Goal: Task Accomplishment & Management: Use online tool/utility

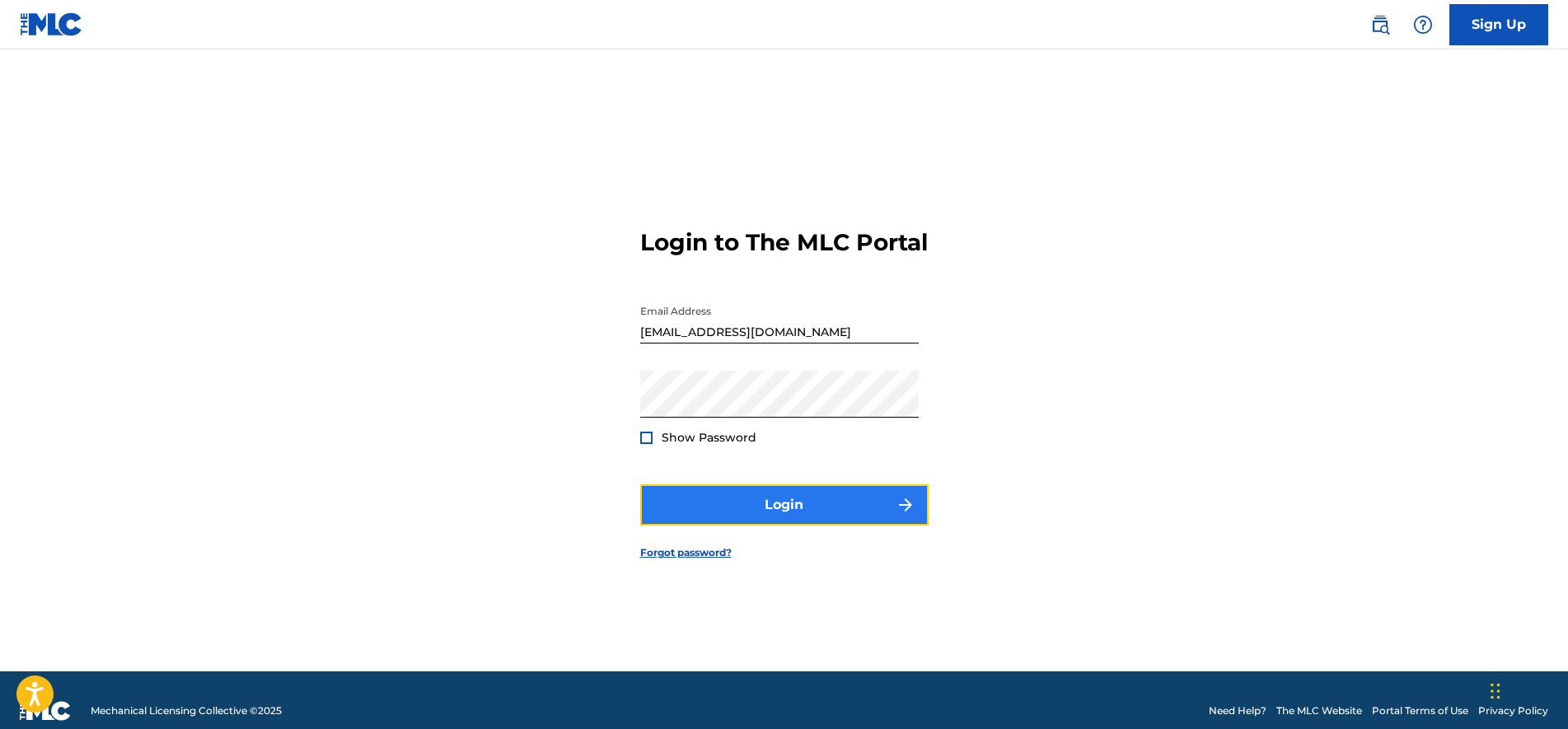
click at [789, 525] on button "Login" at bounding box center [784, 506] width 288 height 41
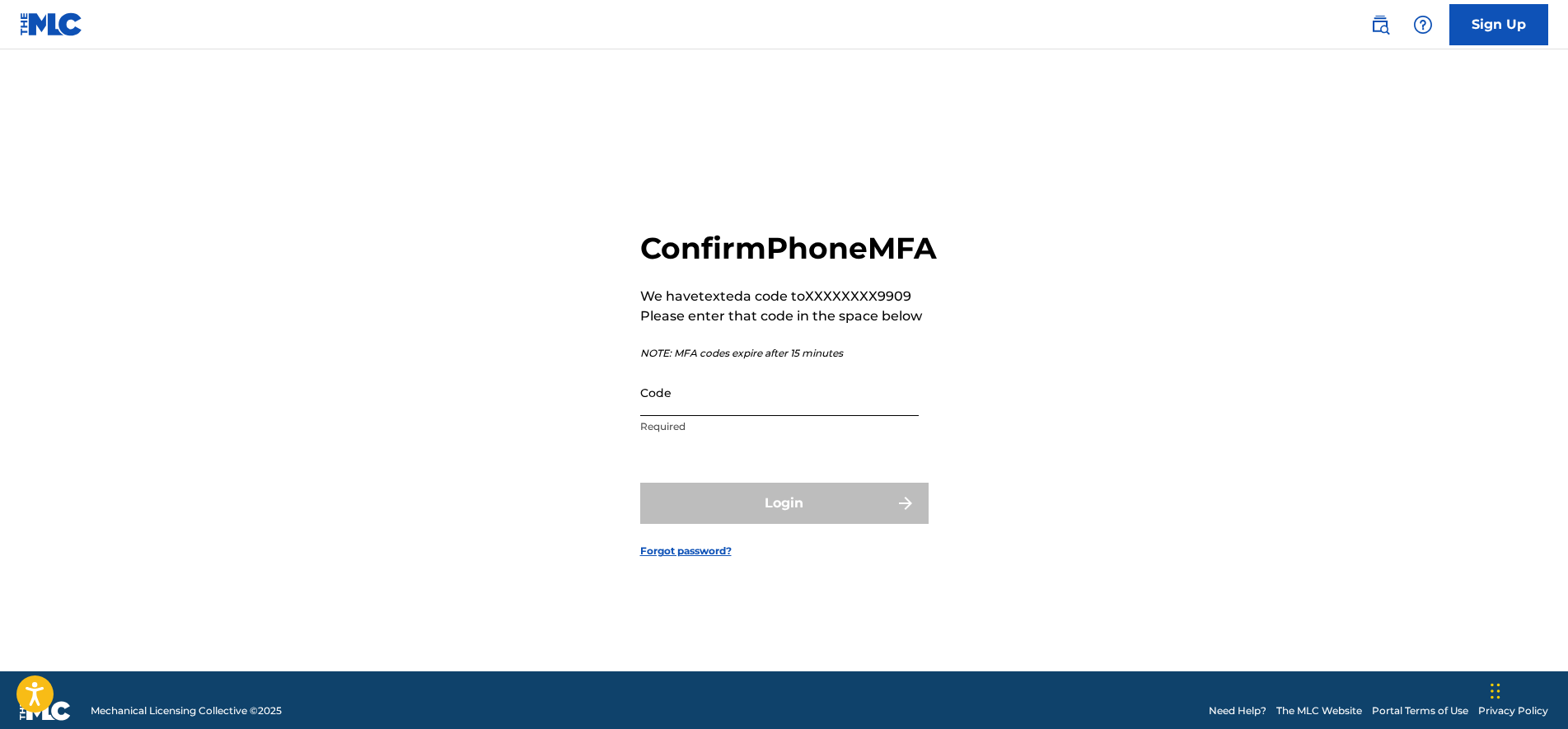
click at [687, 416] on input "Code" at bounding box center [779, 393] width 278 height 47
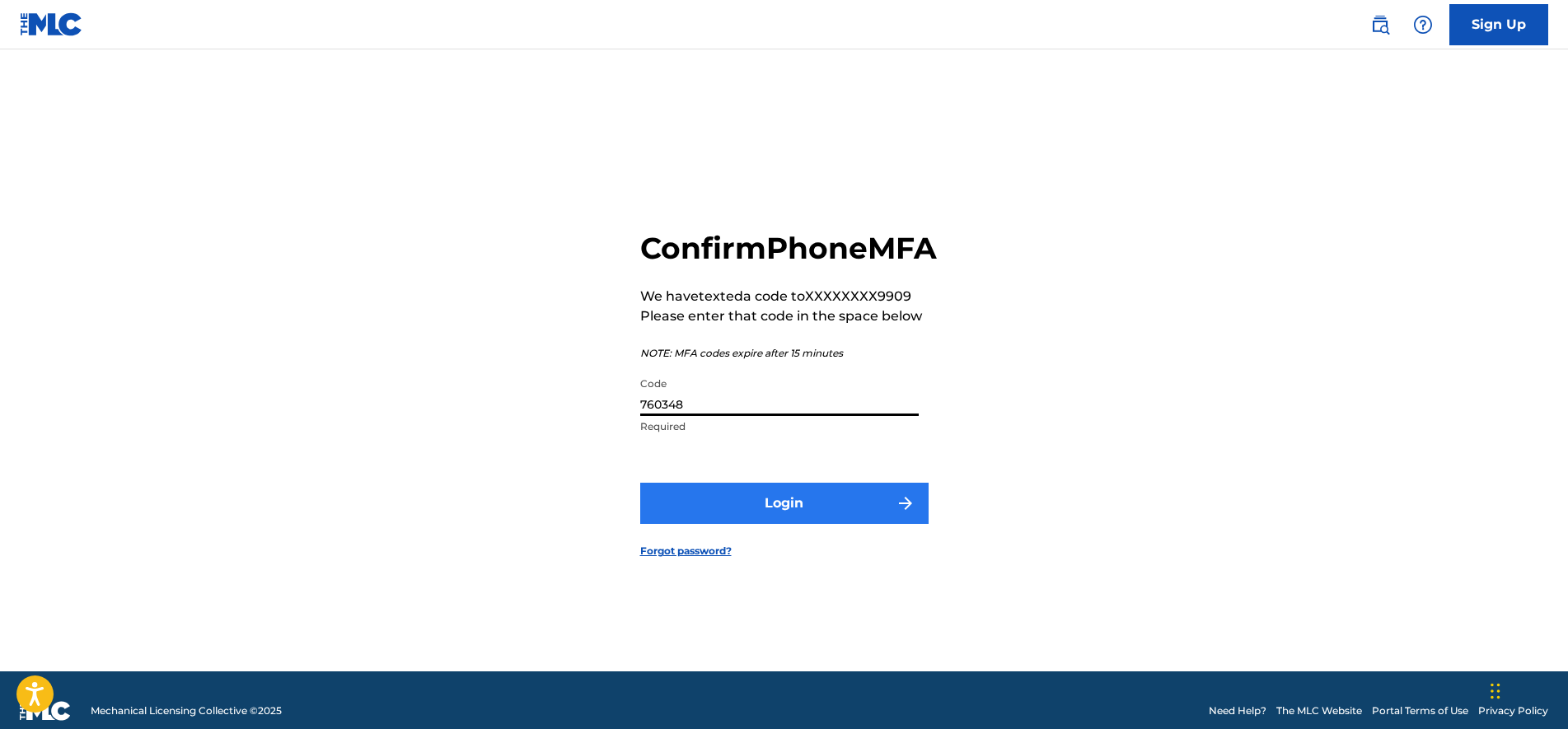
type input "760348"
click at [752, 524] on button "Login" at bounding box center [784, 504] width 288 height 41
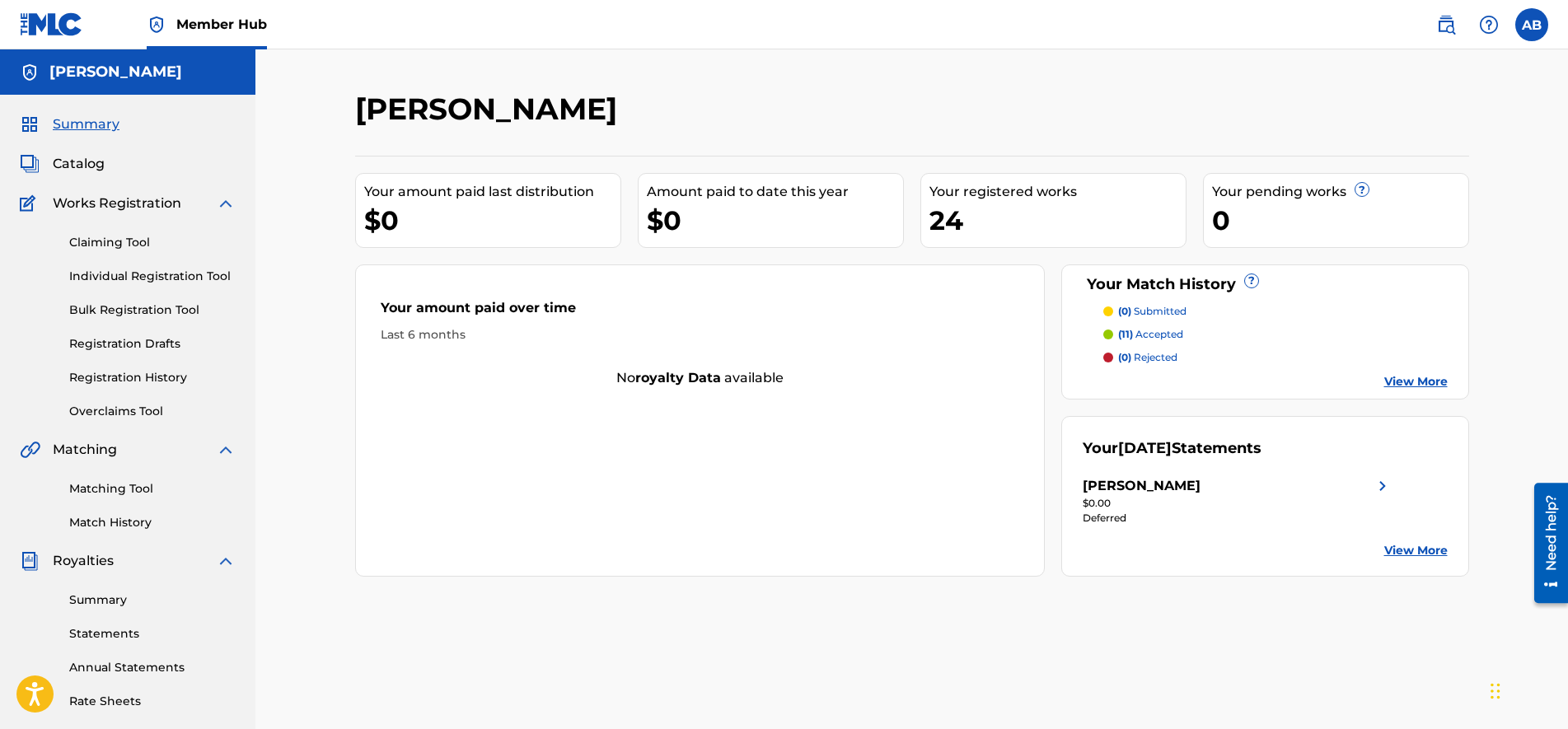
click at [162, 297] on div "Claiming Tool Individual Registration Tool Bulk Registration Tool Registration …" at bounding box center [128, 316] width 216 height 206
click at [178, 285] on div "Claiming Tool Individual Registration Tool Bulk Registration Tool Registration …" at bounding box center [128, 316] width 216 height 206
click at [117, 627] on link "Statements" at bounding box center [152, 633] width 167 height 17
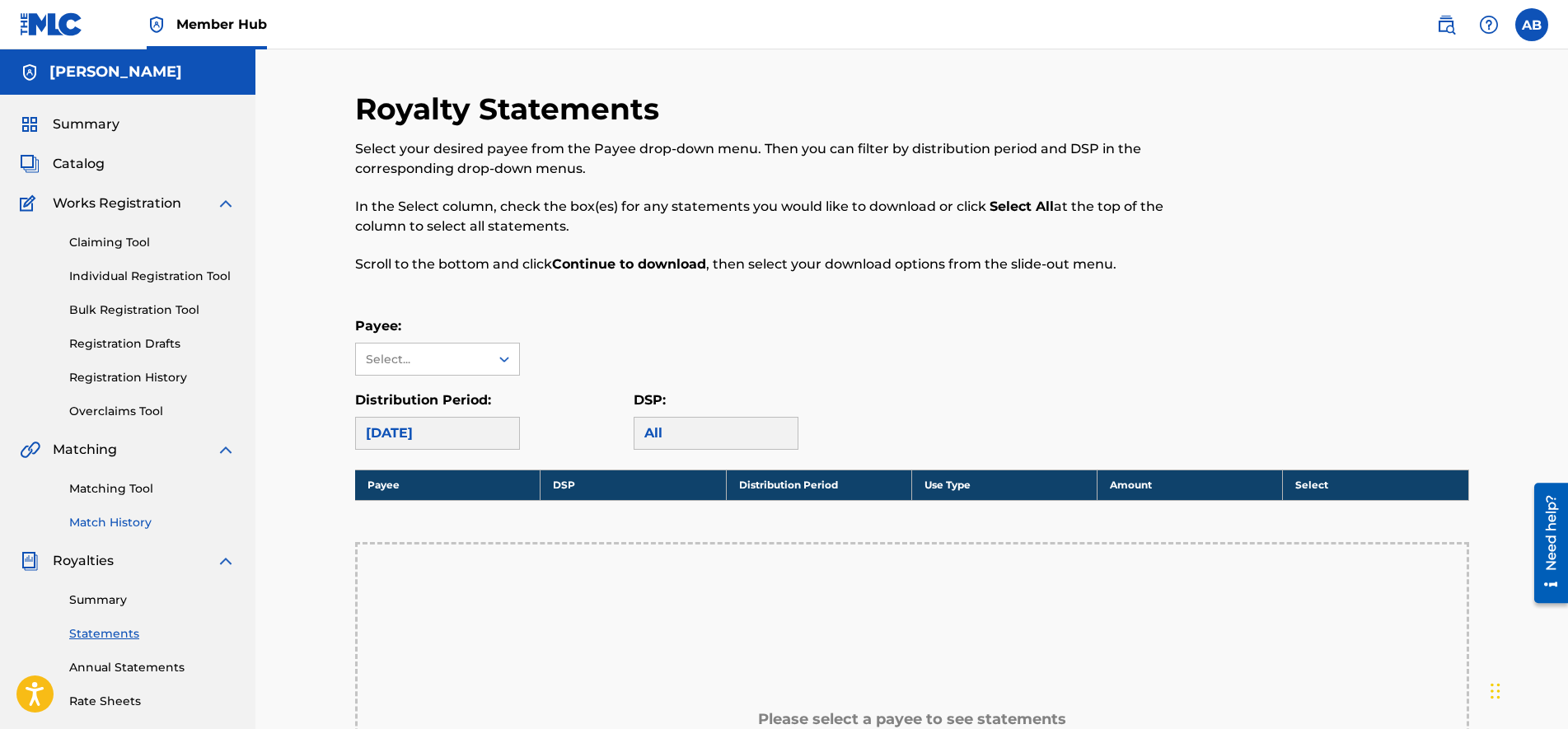
click at [94, 524] on link "Match History" at bounding box center [152, 522] width 167 height 17
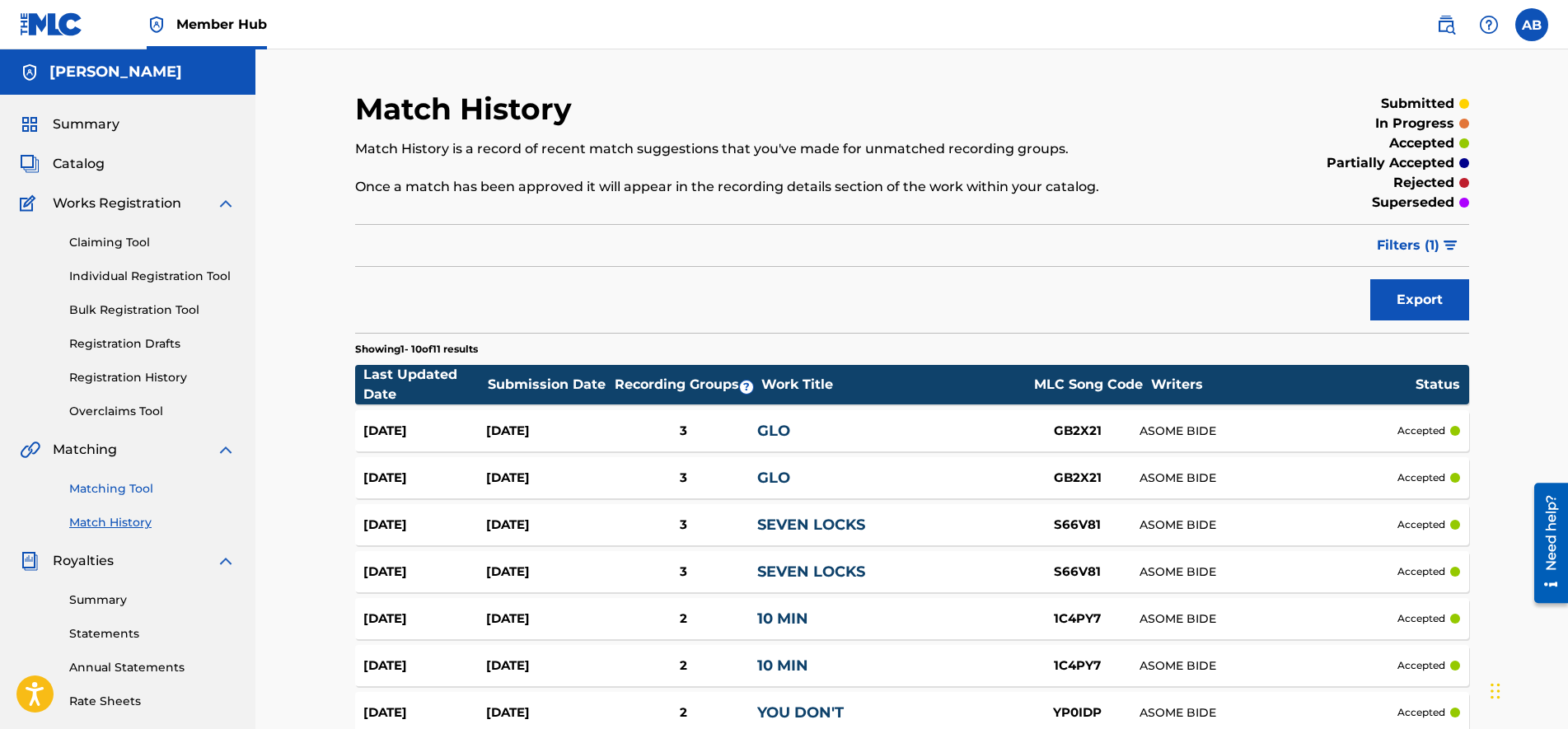
click at [91, 486] on link "Matching Tool" at bounding box center [152, 488] width 167 height 17
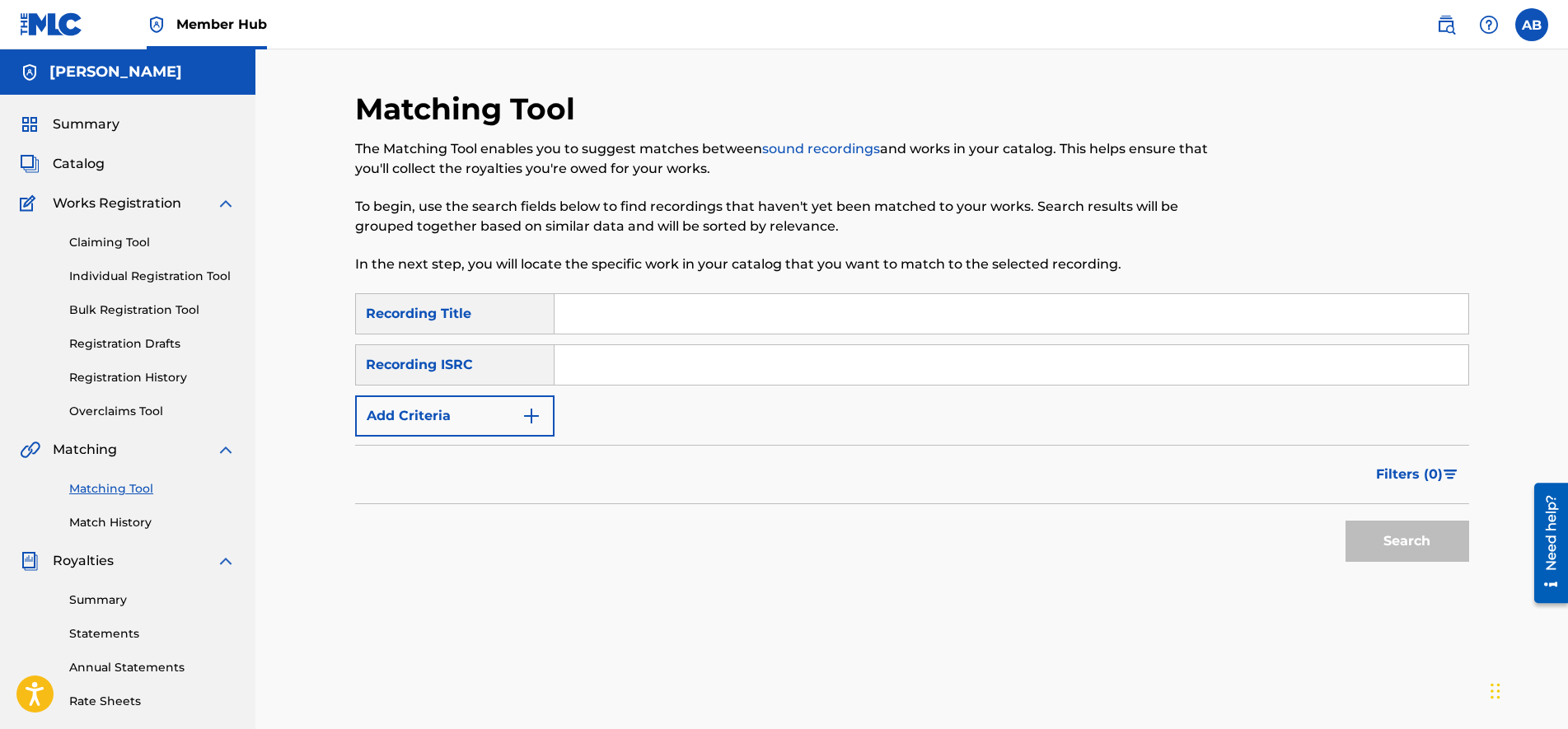
click at [396, 296] on div "Recording Title" at bounding box center [454, 314] width 199 height 41
click at [479, 312] on div "Recording Title" at bounding box center [454, 314] width 199 height 41
click at [461, 415] on button "Add Criteria" at bounding box center [454, 416] width 199 height 41
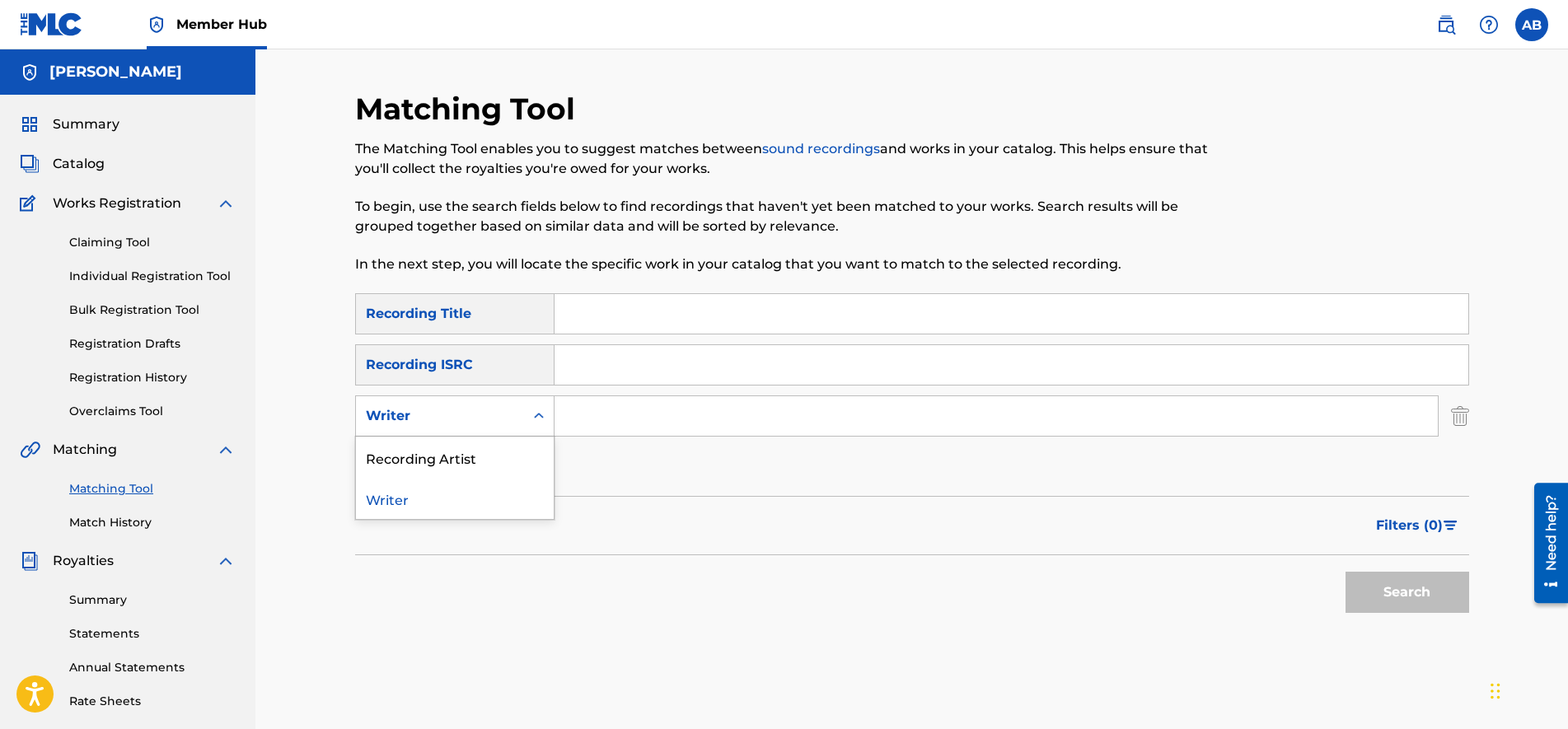
click at [465, 434] on div "Writer" at bounding box center [454, 416] width 199 height 41
click at [474, 454] on div "Recording Artist" at bounding box center [454, 458] width 197 height 41
drag, startPoint x: 519, startPoint y: 442, endPoint x: 591, endPoint y: 420, distance: 75.3
click at [591, 420] on input "Search Form" at bounding box center [996, 416] width 883 height 40
type input "Lil Sobe"
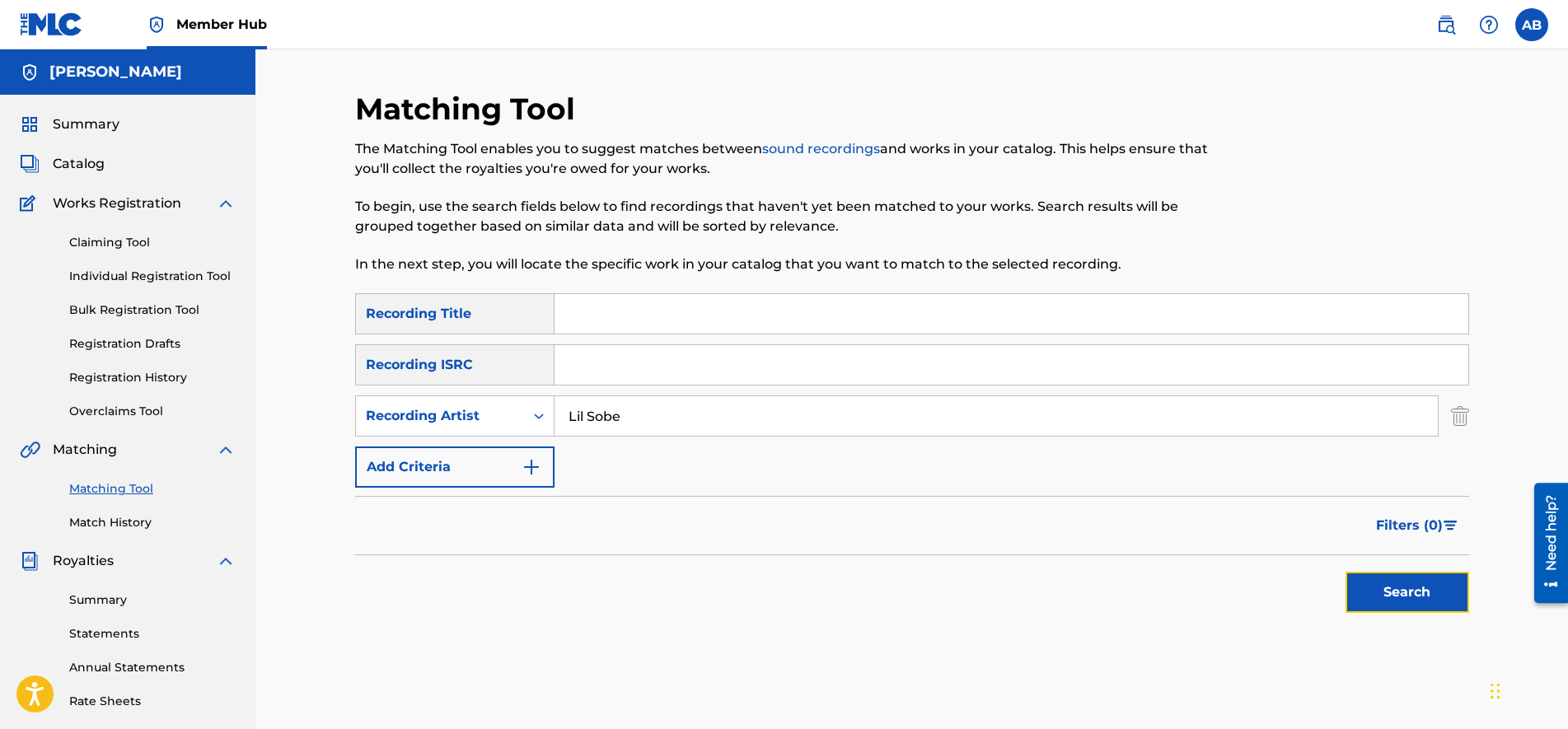
click at [1404, 595] on button "Search" at bounding box center [1407, 592] width 123 height 41
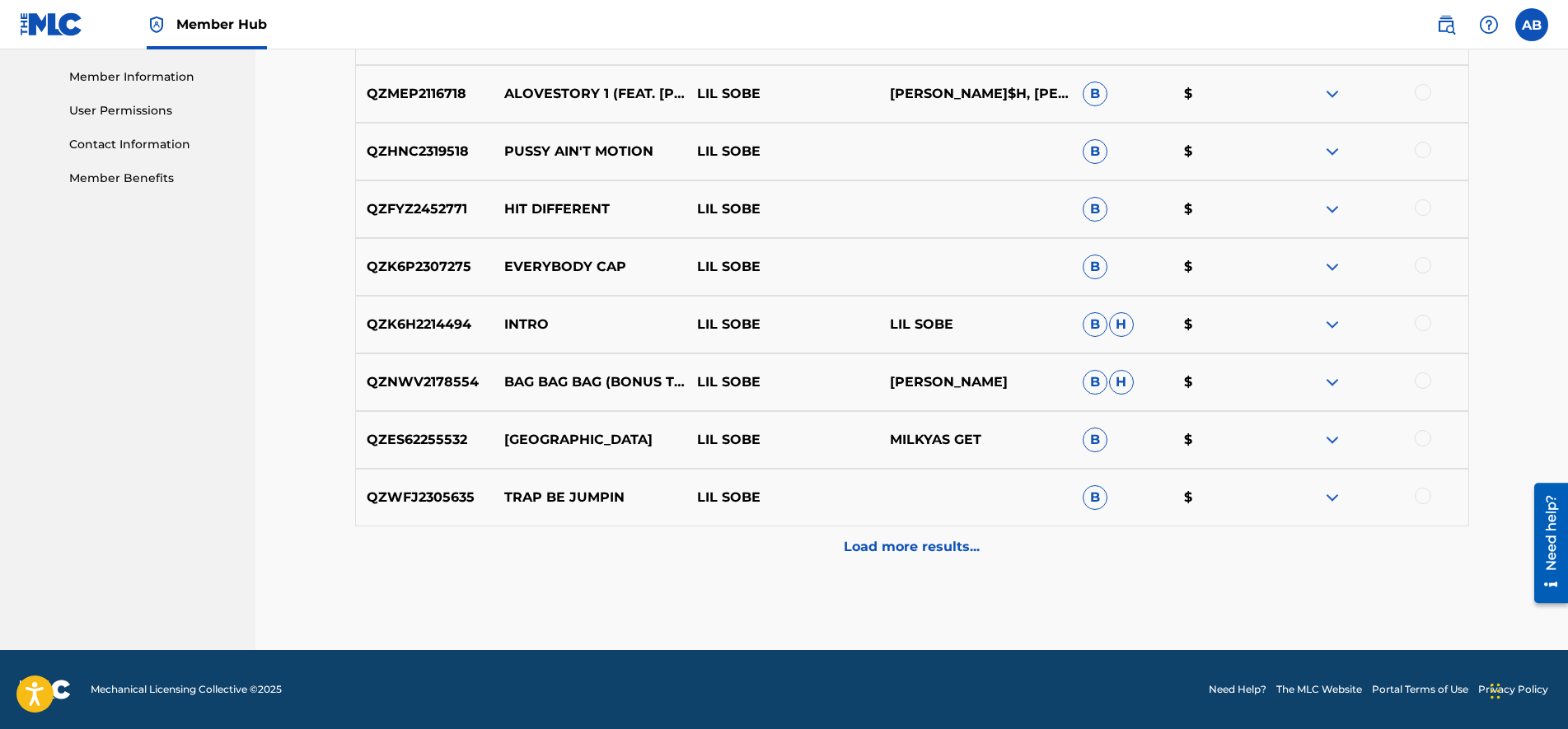
scroll to position [118, 0]
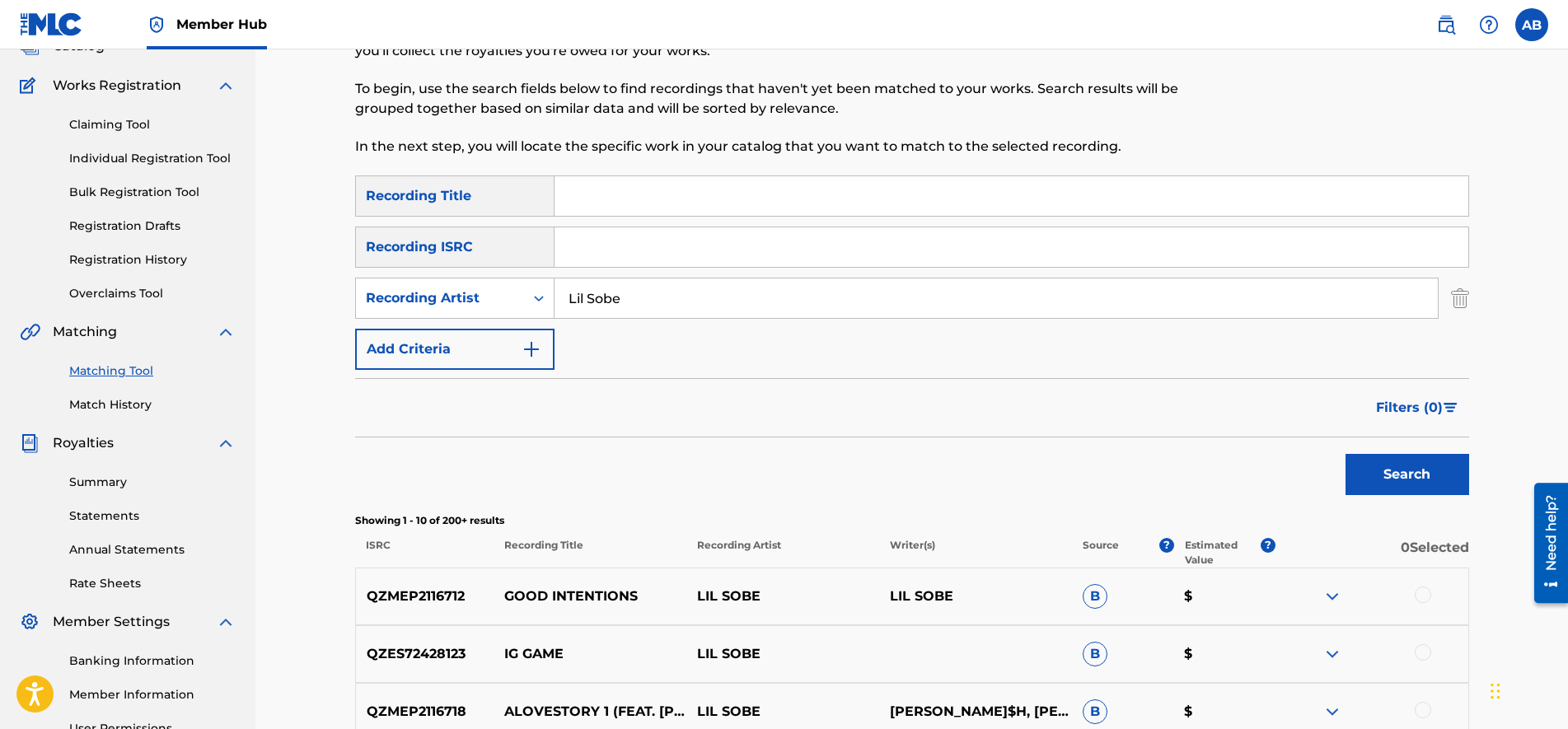
click at [604, 186] on input "Search Form" at bounding box center [1011, 196] width 914 height 40
type input "Her Way"
click at [1345, 454] on button "Search" at bounding box center [1407, 475] width 123 height 41
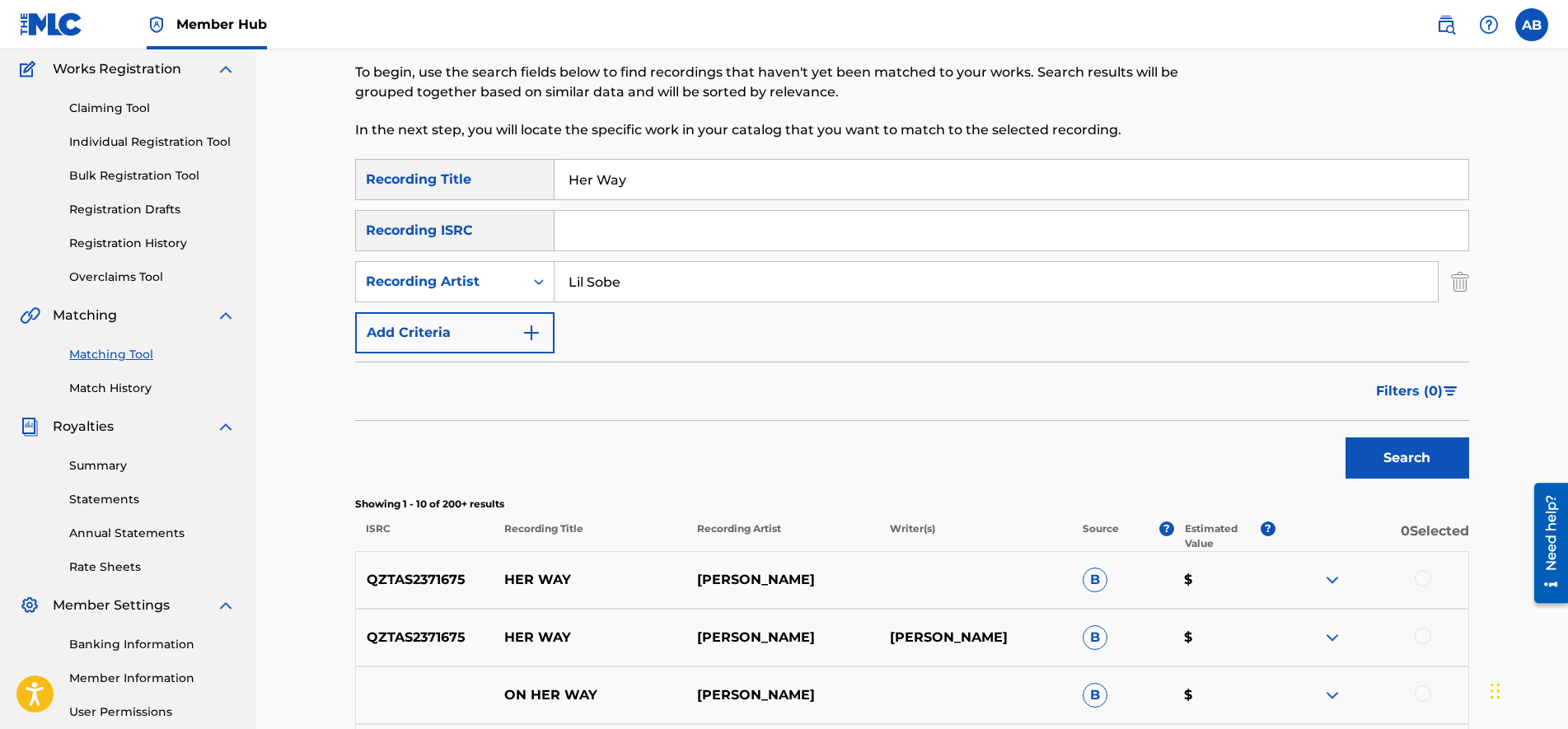
scroll to position [14, 0]
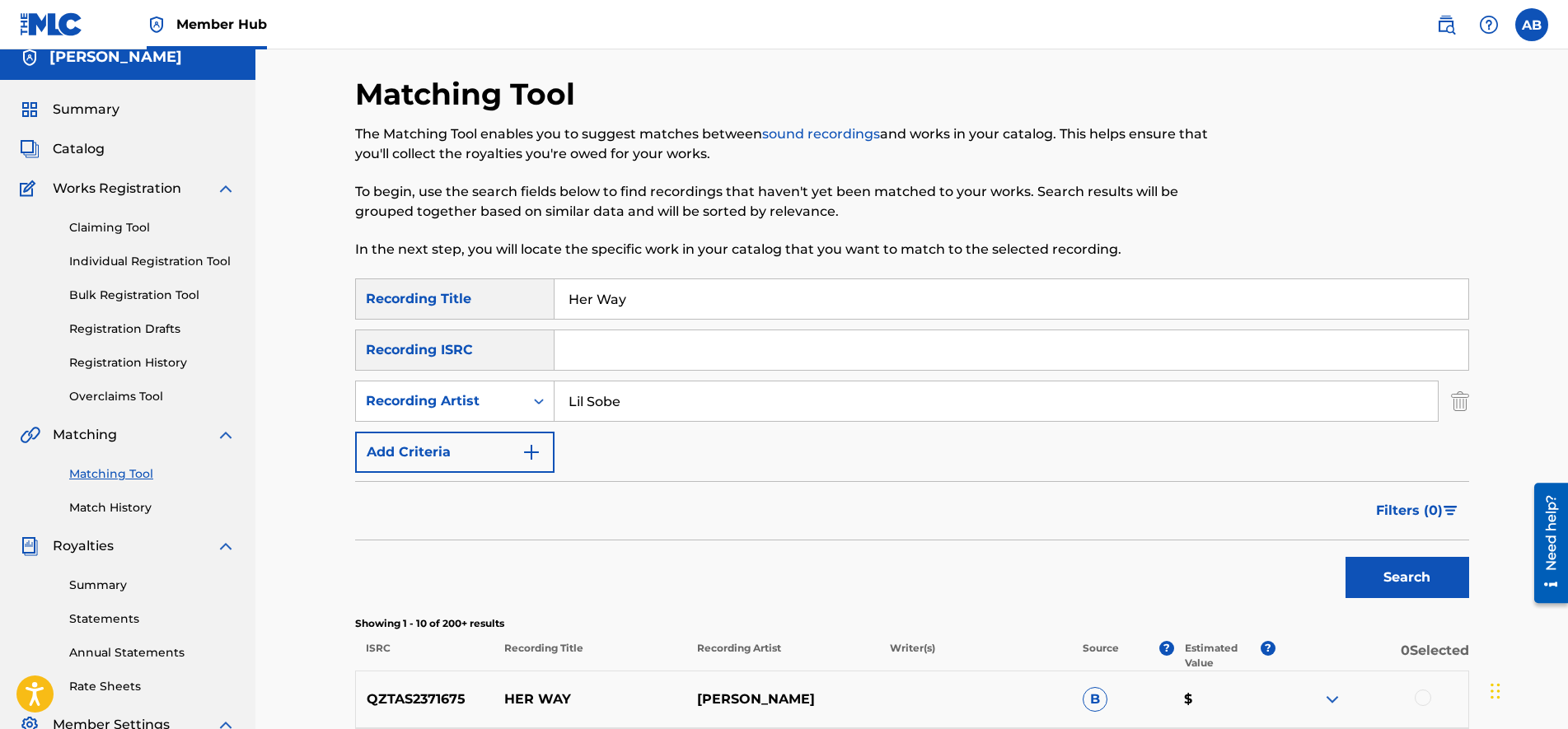
drag, startPoint x: 664, startPoint y: 305, endPoint x: 575, endPoint y: 303, distance: 89.0
click at [561, 303] on input "Her Way" at bounding box center [1011, 299] width 914 height 40
type input "QUEEN M"
click at [1345, 557] on button "Search" at bounding box center [1407, 578] width 123 height 41
click at [434, 312] on div "SearchWithCriteria256739d6-fa82-4b28-8b86-c7712028dd88 Recording Title QUEEN M" at bounding box center [912, 299] width 1114 height 41
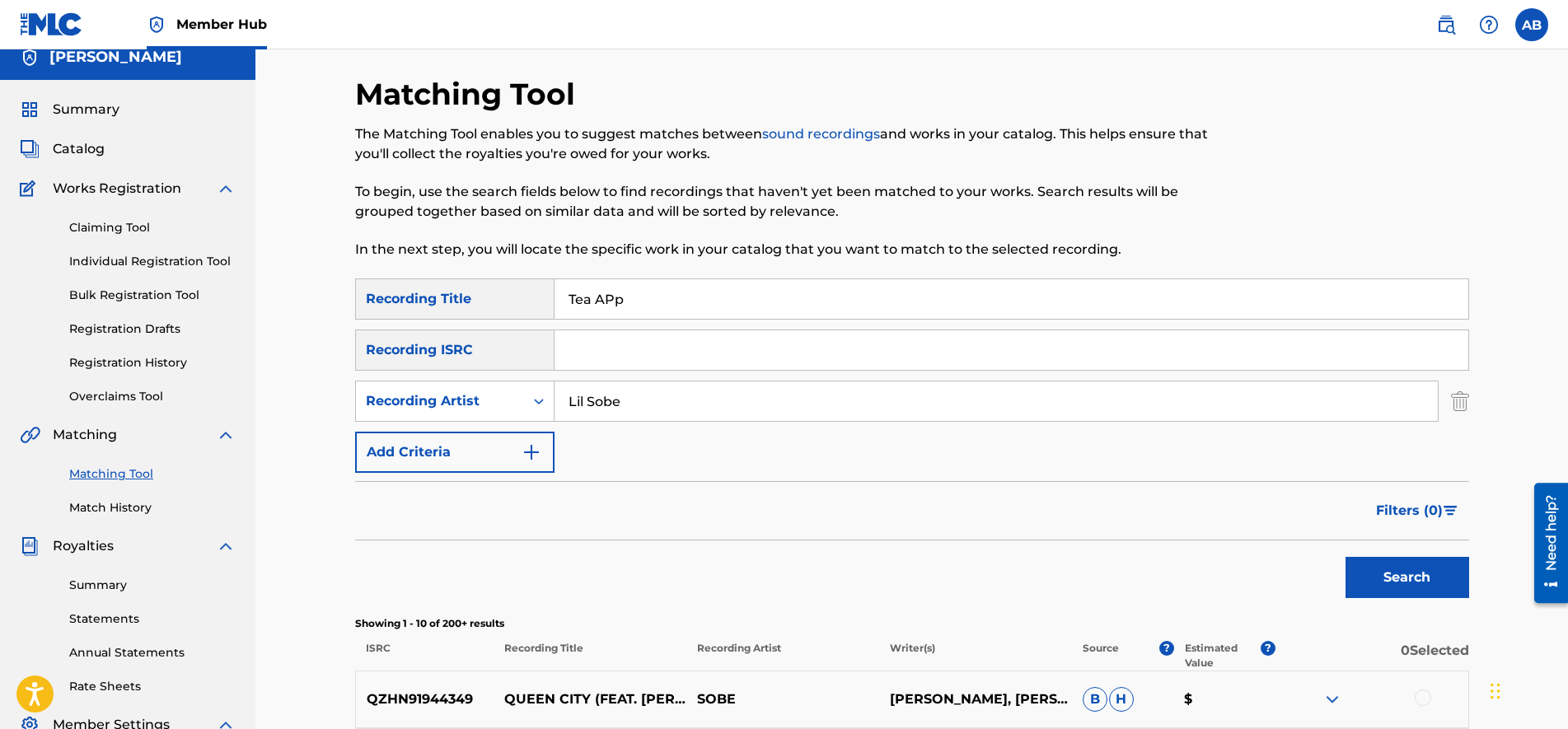
type input "Tea APp"
click at [1345, 557] on button "Search" at bounding box center [1407, 578] width 123 height 41
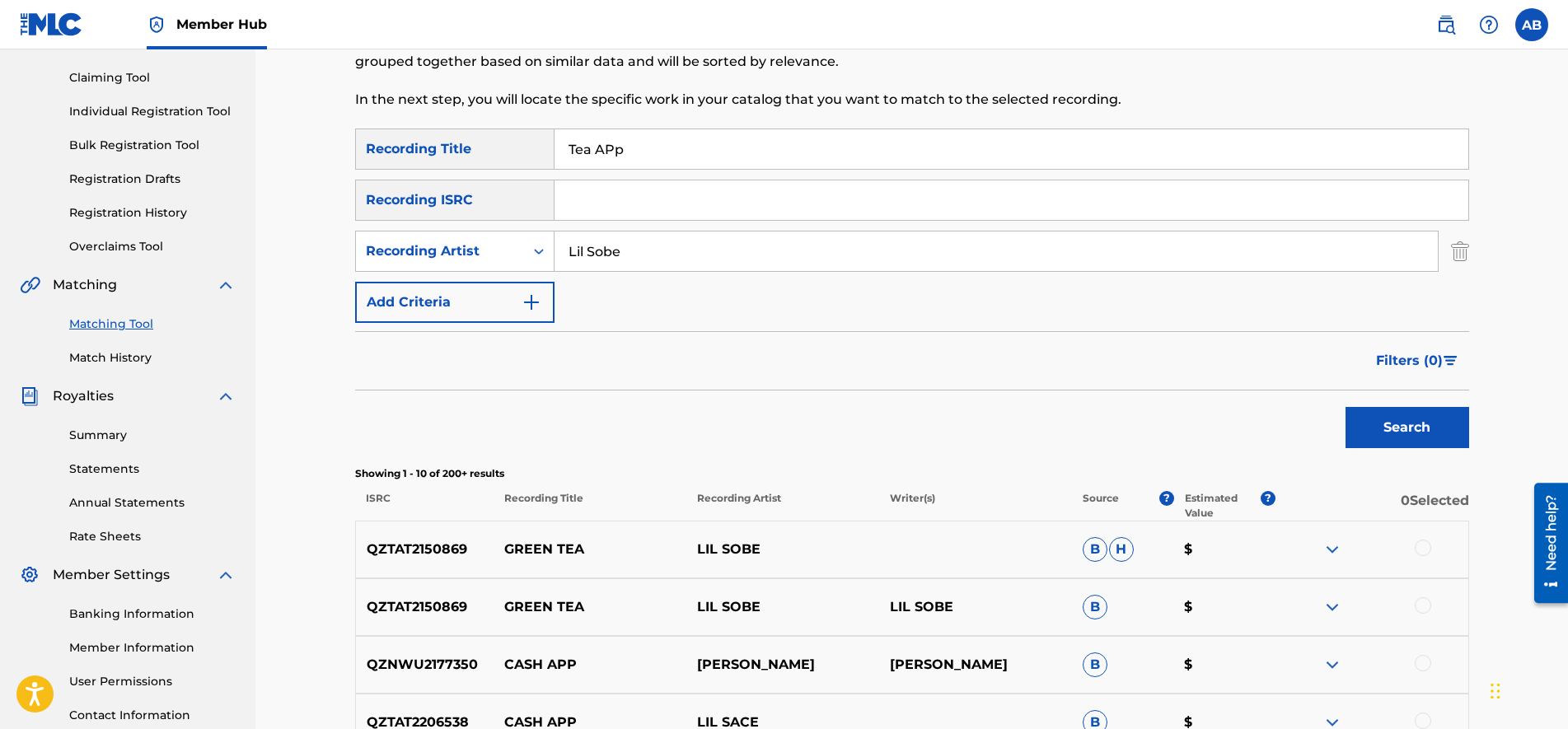
scroll to position [0, 0]
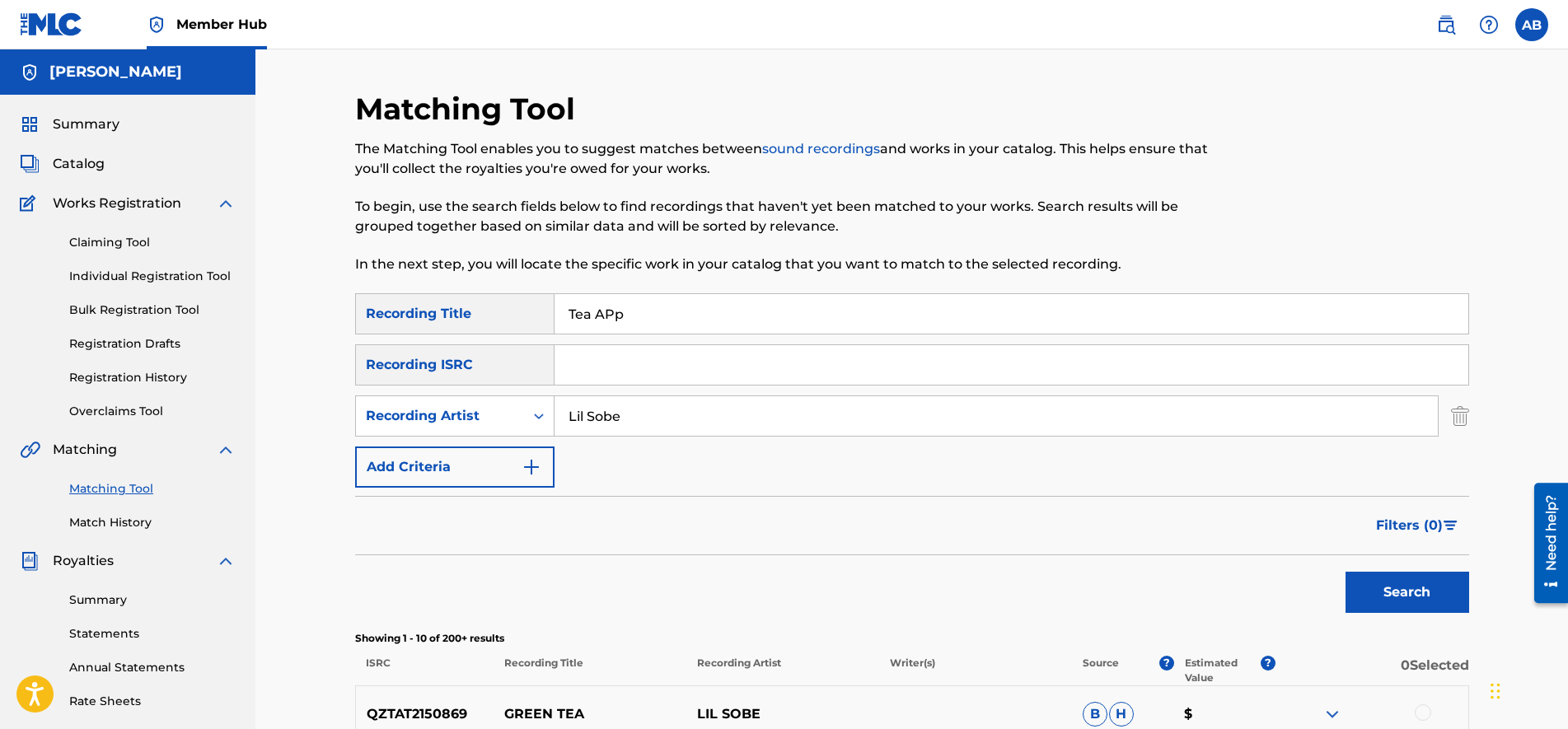
drag, startPoint x: 755, startPoint y: 308, endPoint x: 480, endPoint y: 323, distance: 275.4
click at [480, 323] on div "SearchWithCriteria256739d6-fa82-4b28-8b86-c7712028dd88 Recording Title Tea APp" at bounding box center [912, 314] width 1114 height 41
click at [1345, 571] on button "Search" at bounding box center [1407, 592] width 123 height 41
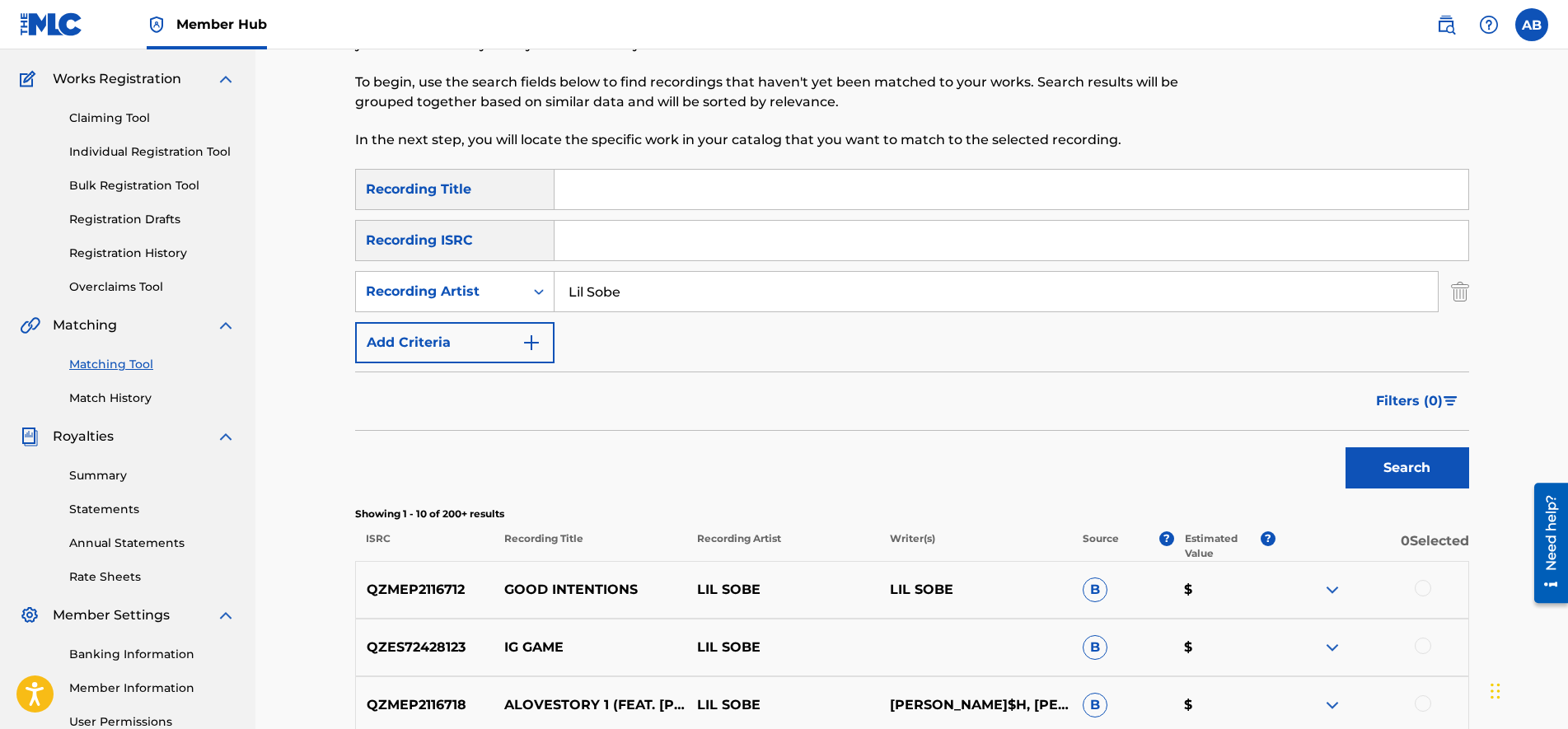
scroll to position [206, 0]
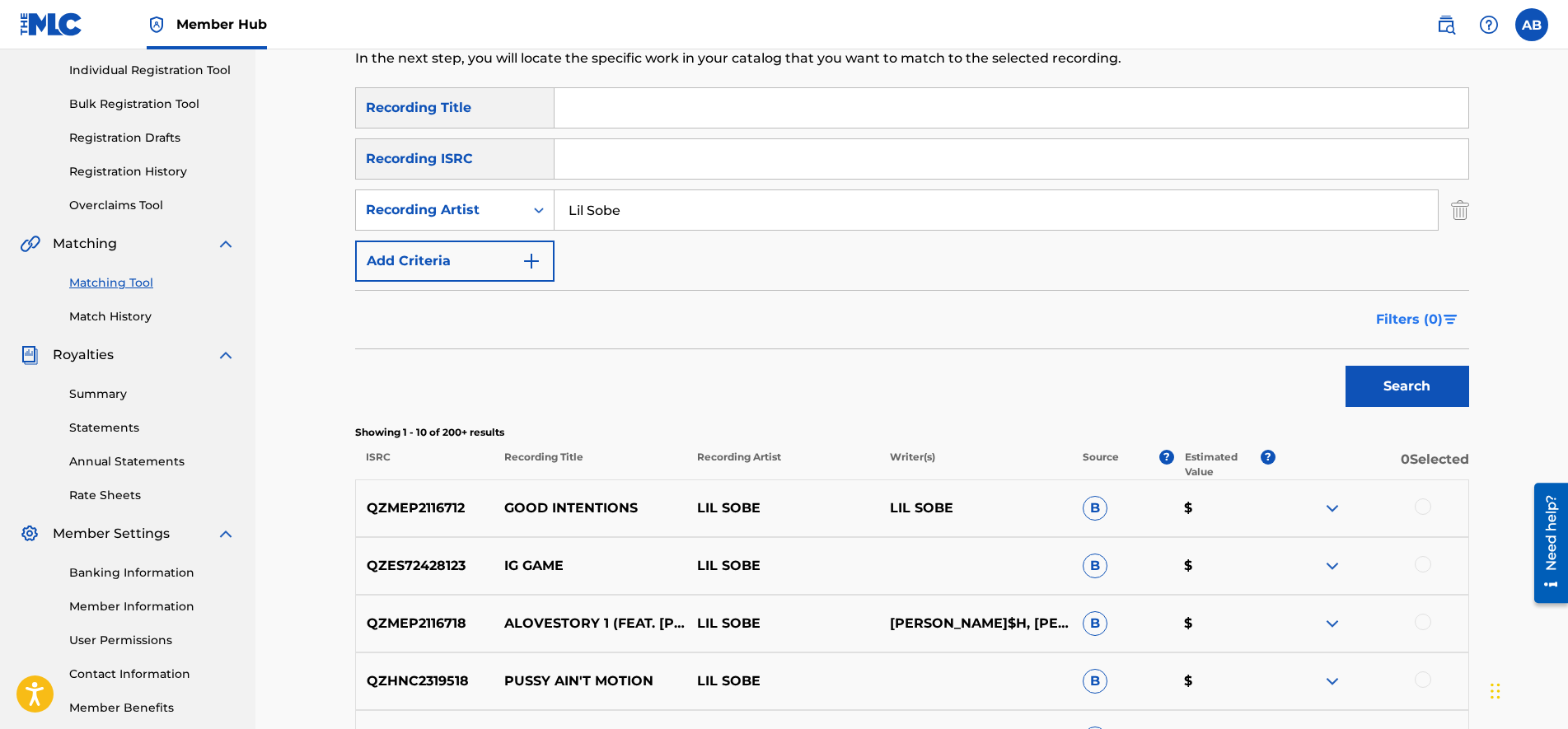
click at [1444, 313] on button "Filters ( 0 )" at bounding box center [1418, 320] width 103 height 41
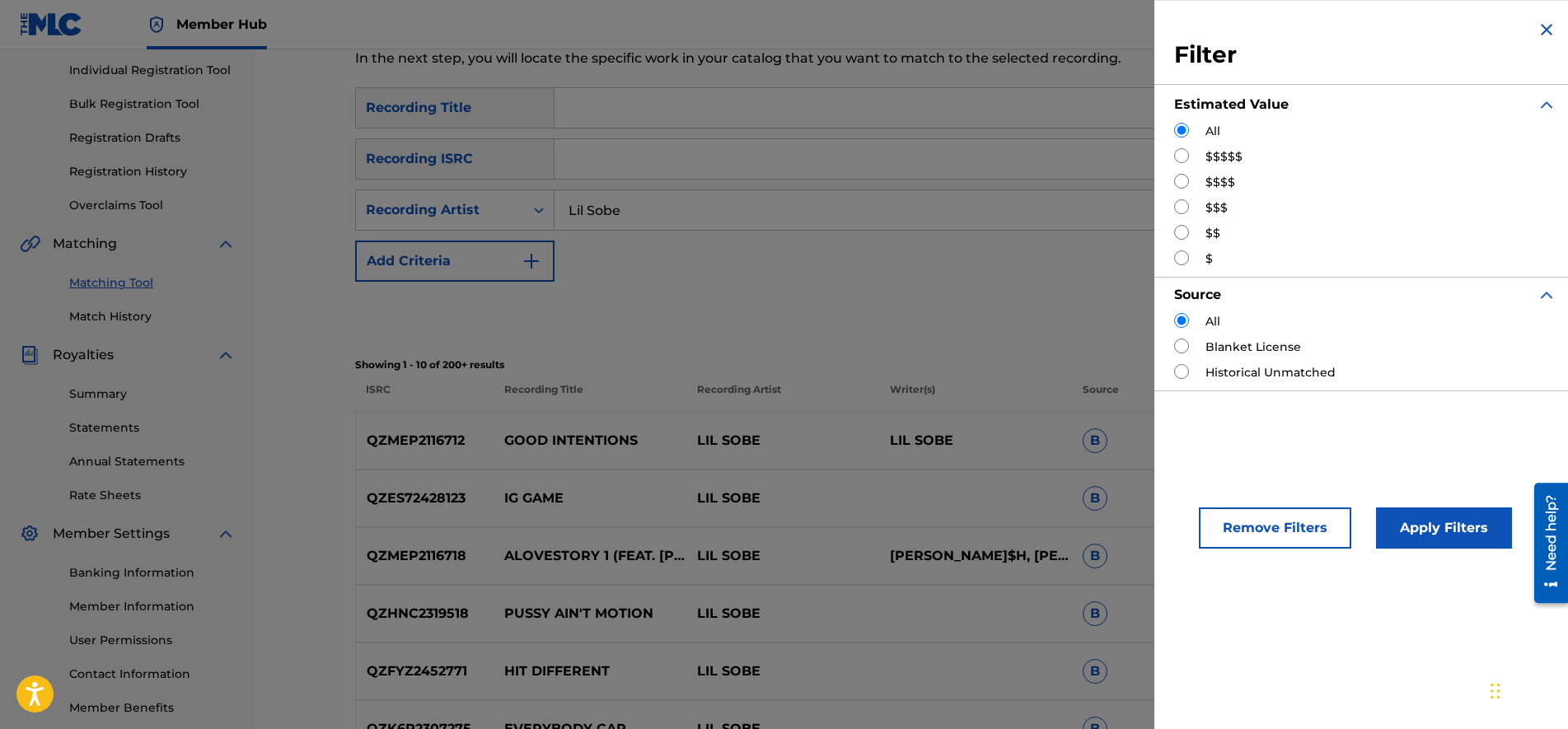
click at [1182, 230] on input "Search Form" at bounding box center [1181, 232] width 14 height 14
radio input "true"
click at [1399, 514] on button "Apply Filters" at bounding box center [1444, 528] width 136 height 41
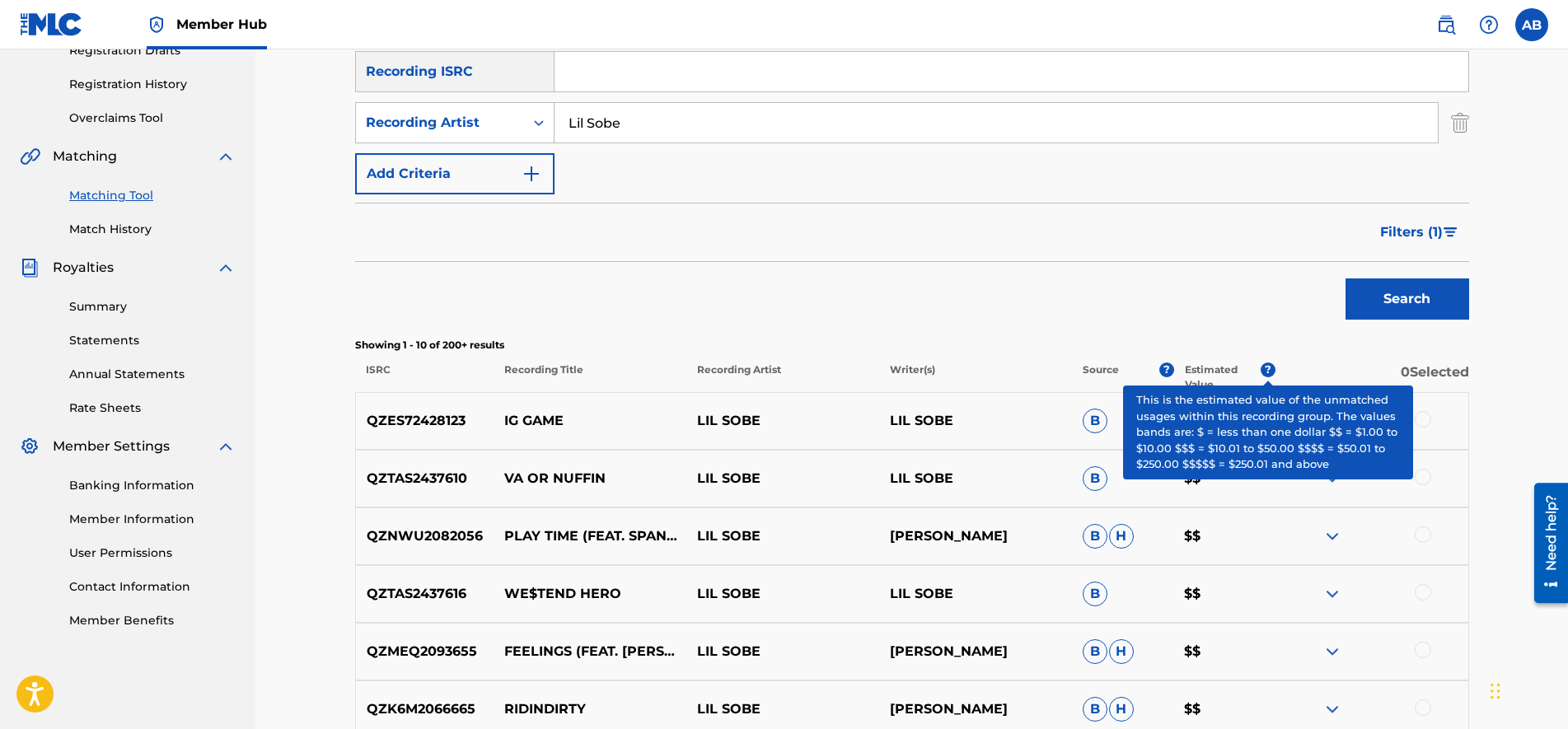
scroll to position [0, 0]
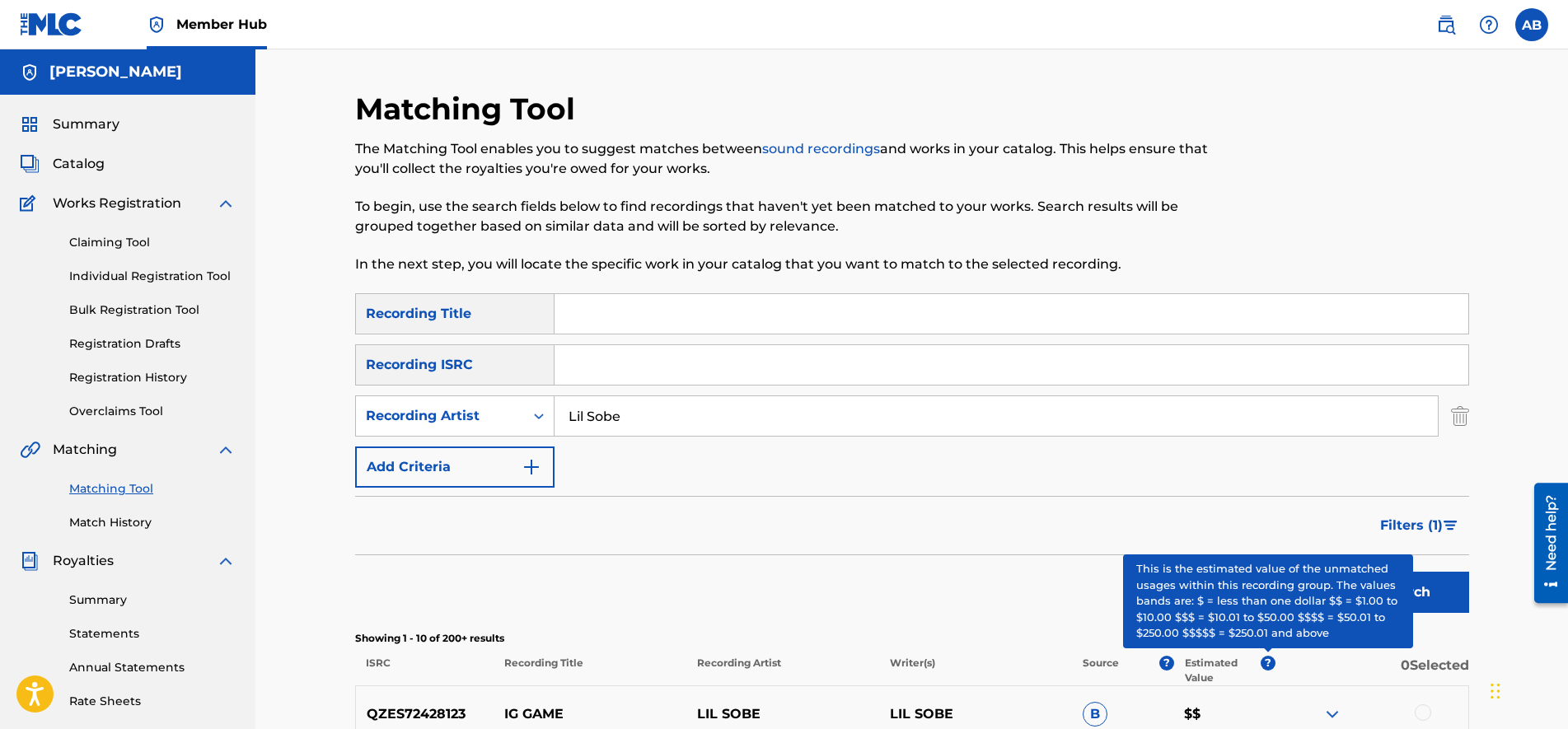
click at [618, 350] on input "Search Form" at bounding box center [1011, 365] width 914 height 40
